Goal: Task Accomplishment & Management: Use online tool/utility

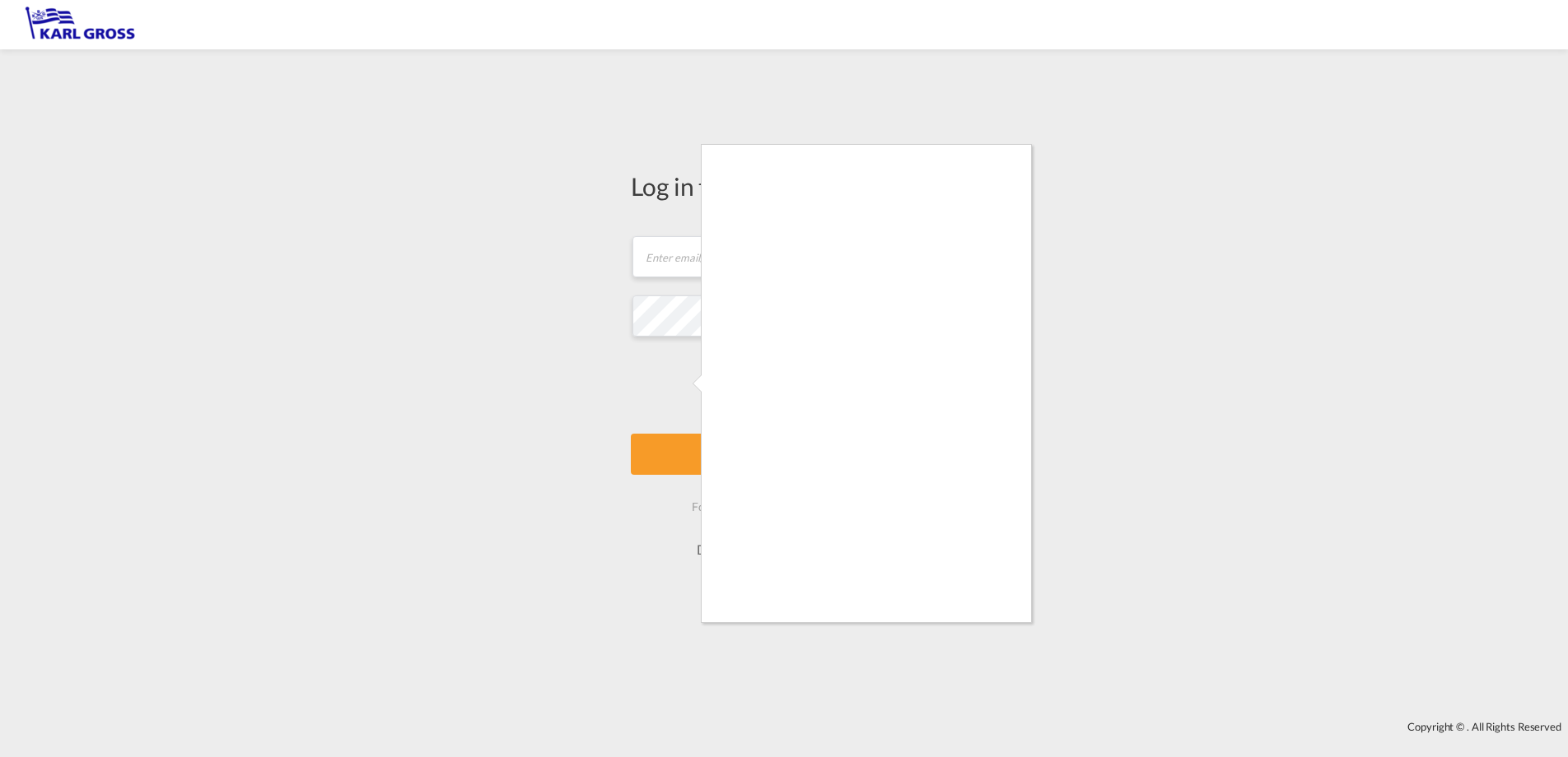
click at [489, 357] on div at bounding box center [784, 378] width 1568 height 757
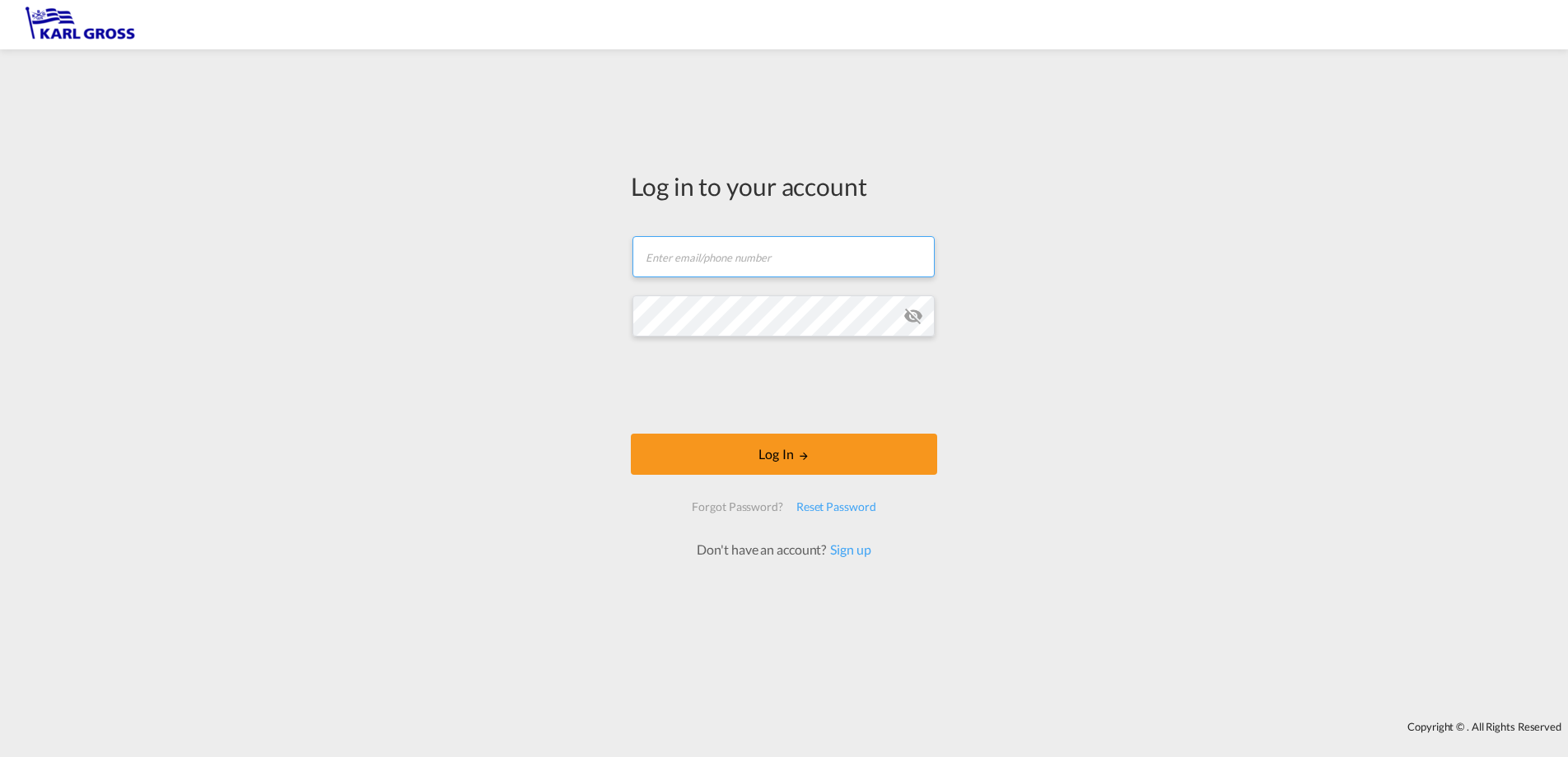
click at [697, 260] on input "text" at bounding box center [783, 256] width 302 height 41
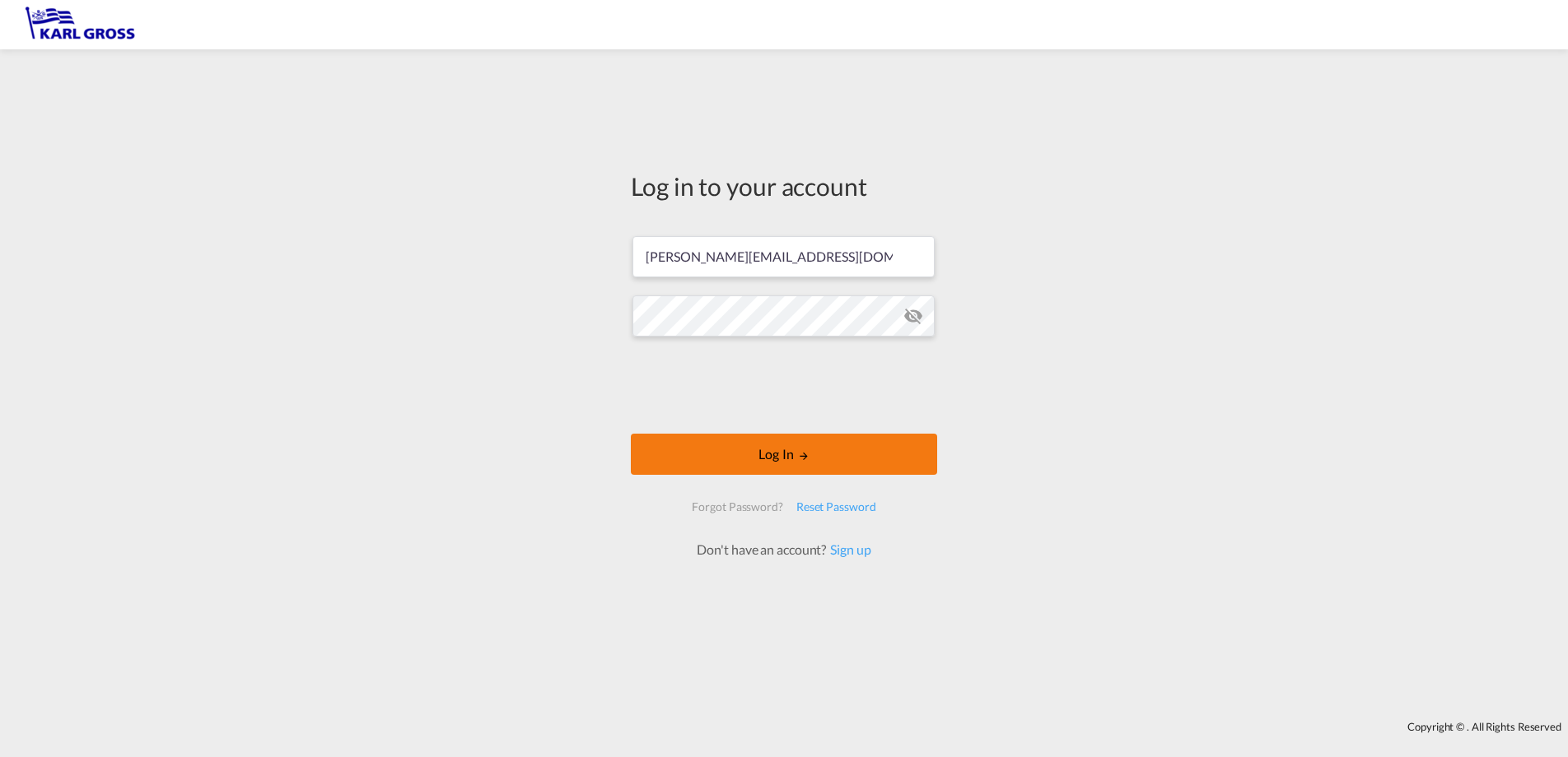
click at [822, 453] on button "Log In" at bounding box center [784, 454] width 307 height 41
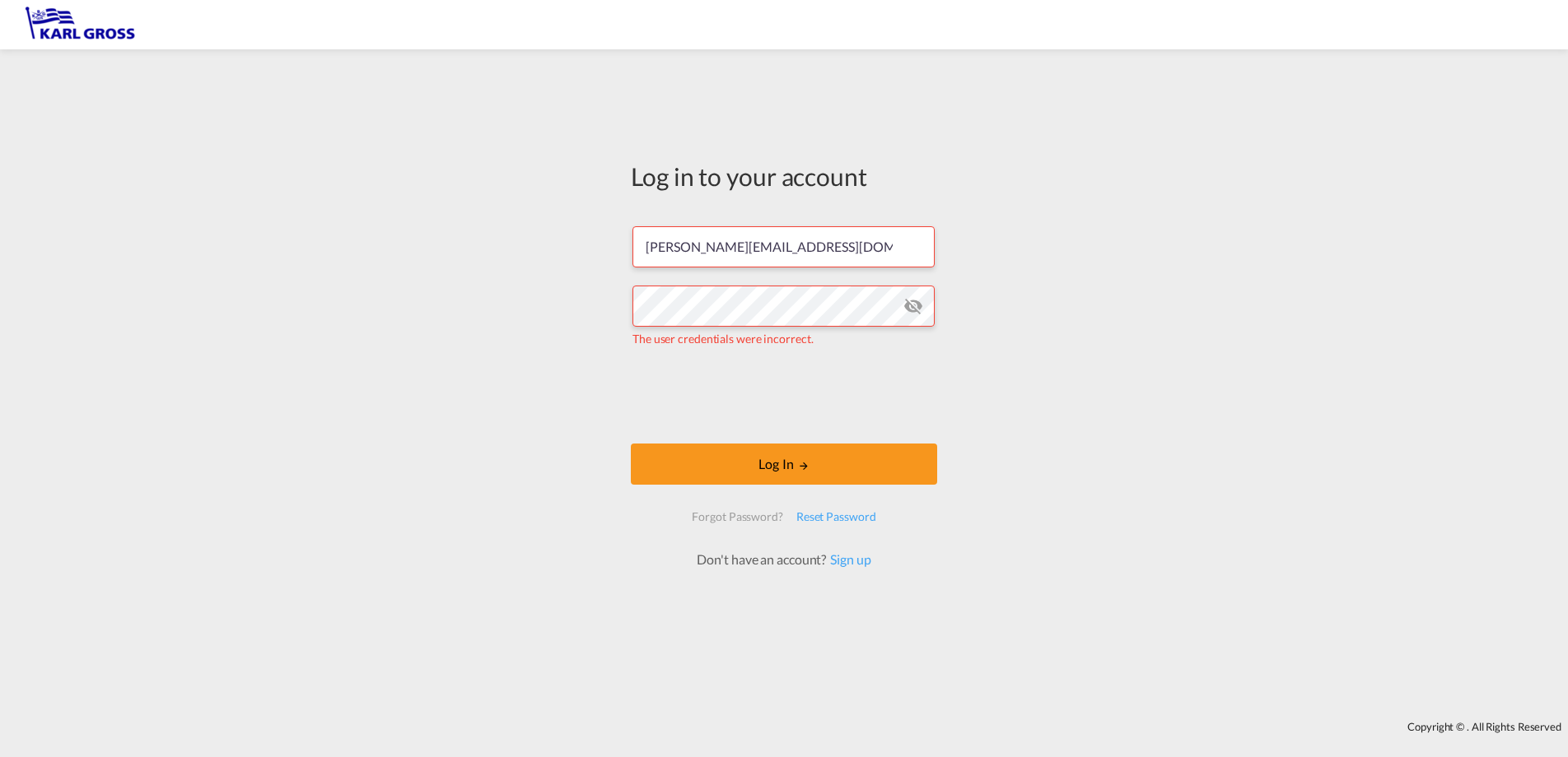
drag, startPoint x: 445, startPoint y: 647, endPoint x: 496, endPoint y: 599, distance: 70.0
click at [445, 647] on div "Log in to your account m.piotrowski@karlgross.de The user credentials were inco…" at bounding box center [784, 386] width 1568 height 655
drag, startPoint x: 822, startPoint y: 250, endPoint x: 459, endPoint y: 258, distance: 363.1
click at [459, 258] on div "Log in to your account m.piotrowski@karlgross.de The user credentials were inco…" at bounding box center [784, 386] width 1568 height 655
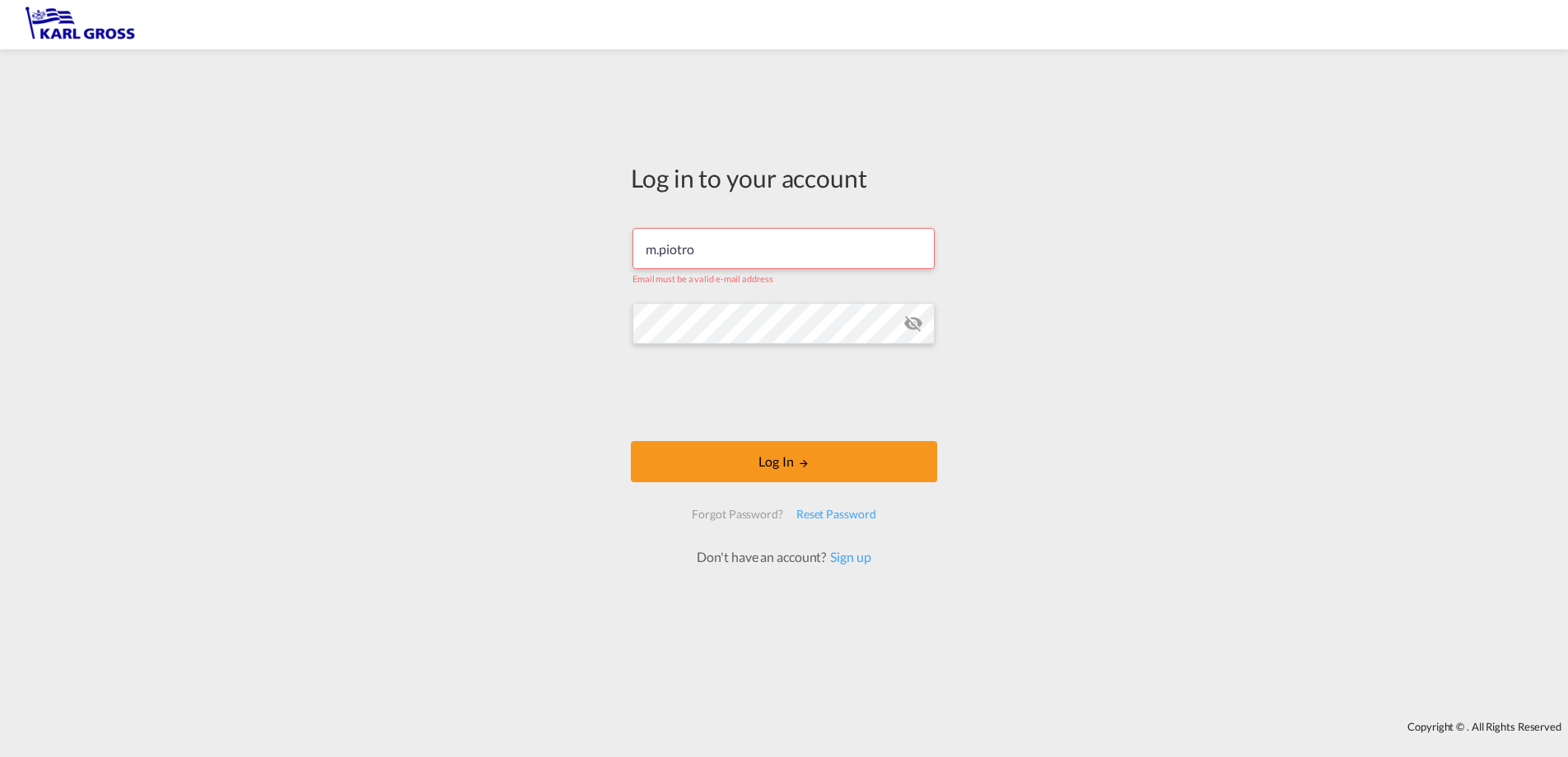
type input "m.piotro"
click at [829, 459] on button "Log In" at bounding box center [784, 461] width 307 height 41
click at [817, 459] on button "Log In" at bounding box center [784, 461] width 307 height 41
click at [315, 226] on div "Log in to your account m.piotro Email must be a valid e-mail address Log In For…" at bounding box center [784, 386] width 1568 height 655
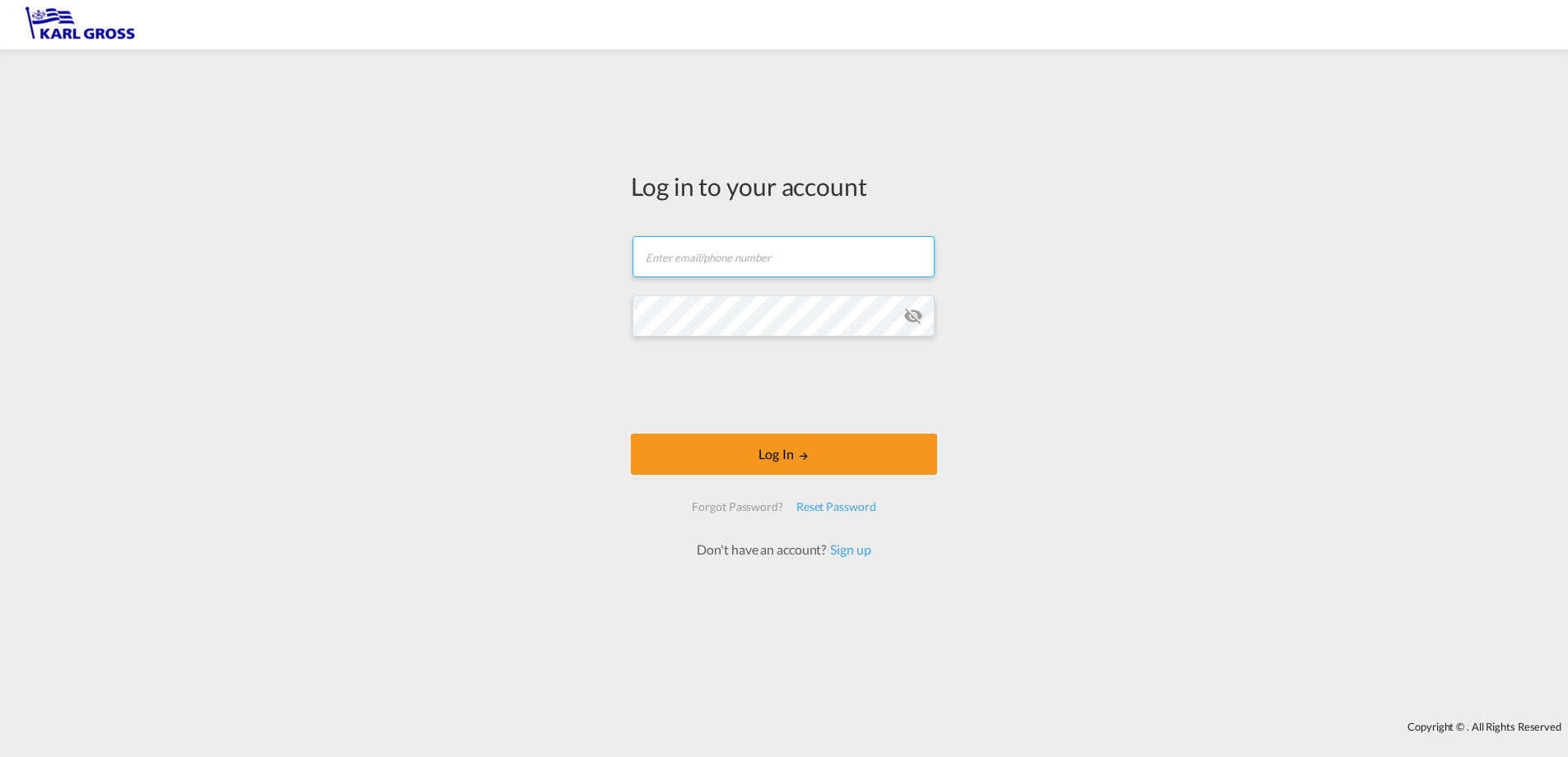
click at [725, 261] on input "text" at bounding box center [783, 256] width 302 height 41
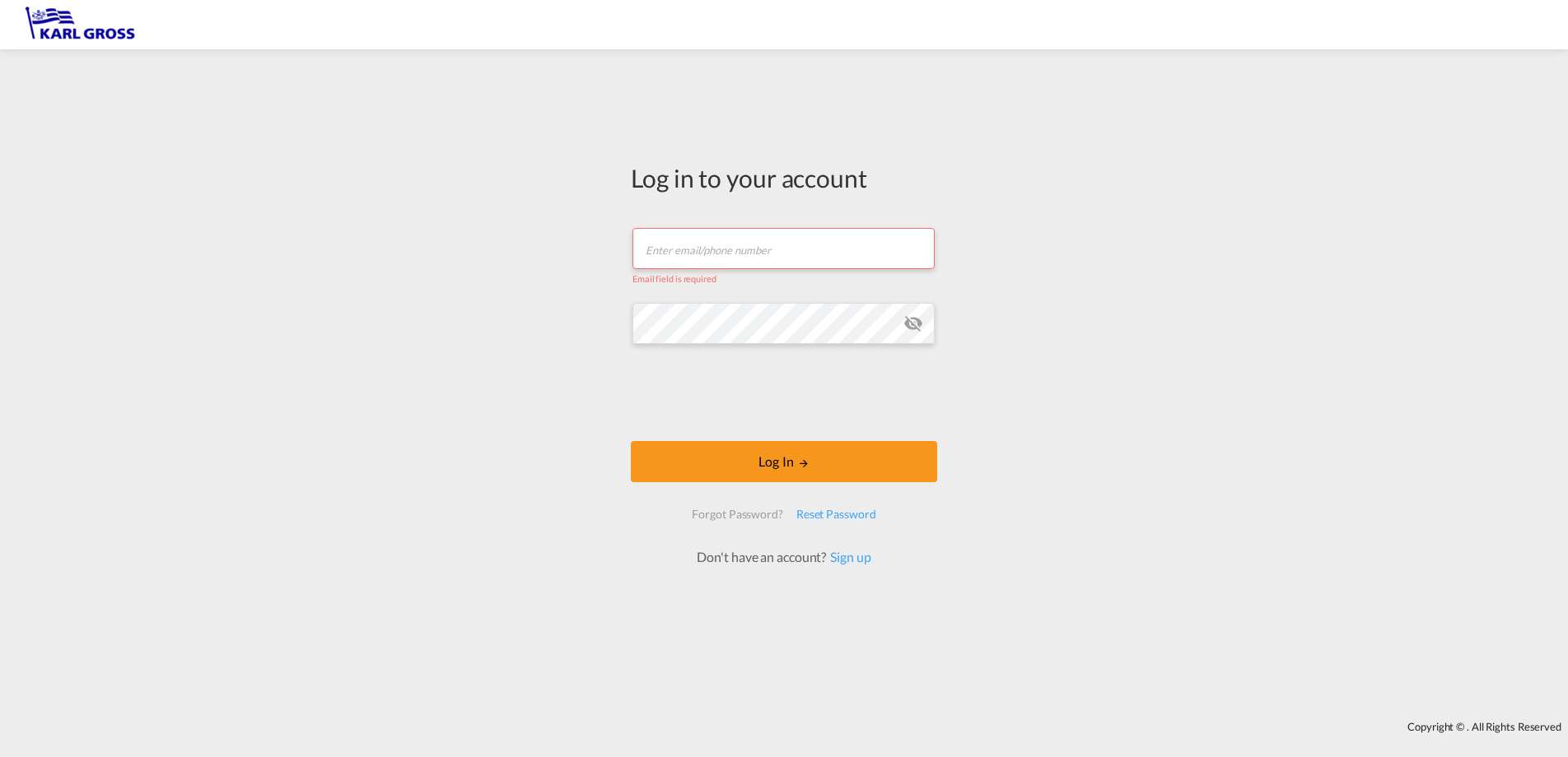
click at [677, 252] on input "text" at bounding box center [783, 248] width 302 height 41
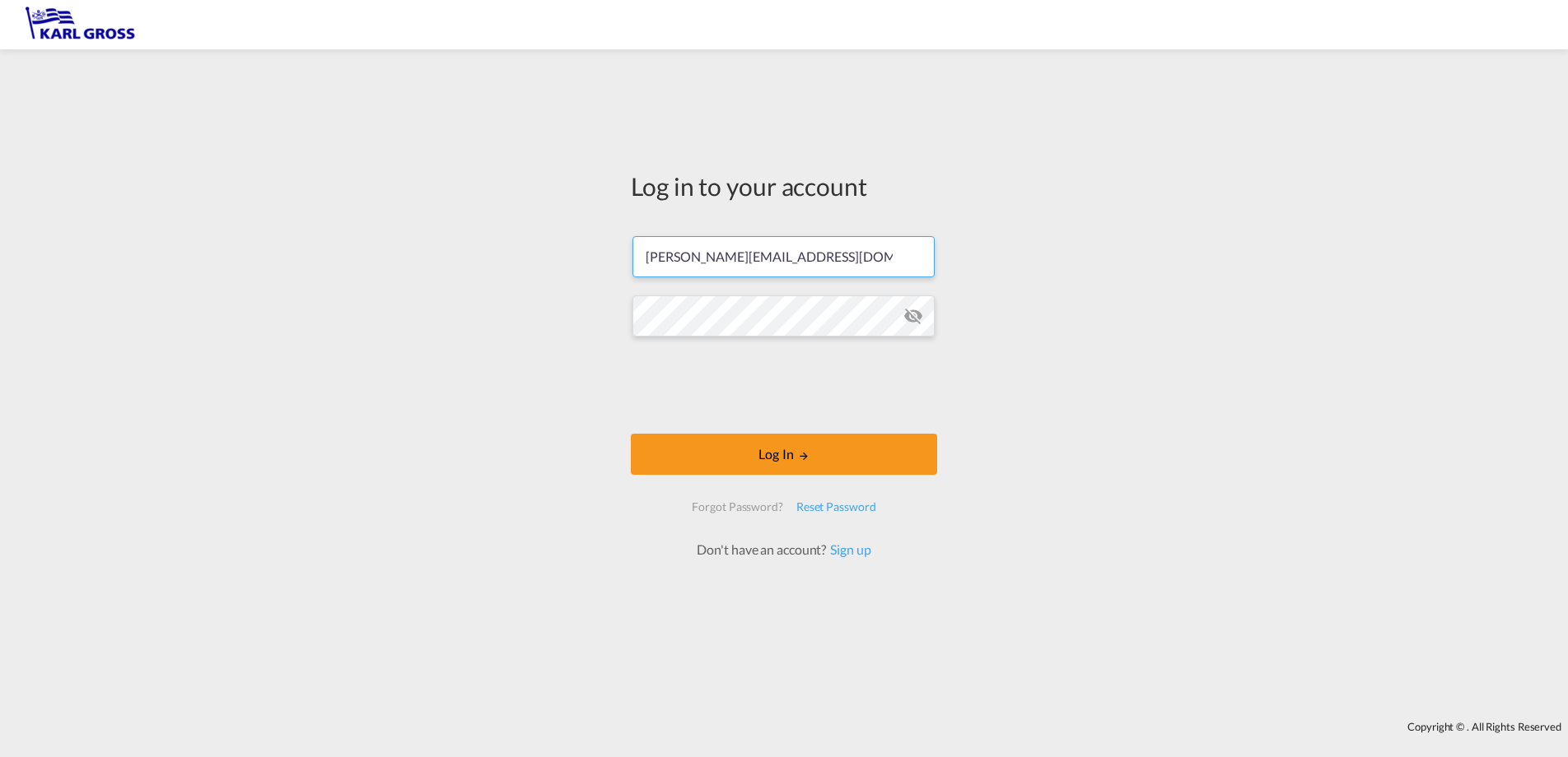
type input "a.rathenau@karlgross.de"
click at [796, 446] on button "Log In" at bounding box center [784, 454] width 307 height 41
